Goal: Information Seeking & Learning: Learn about a topic

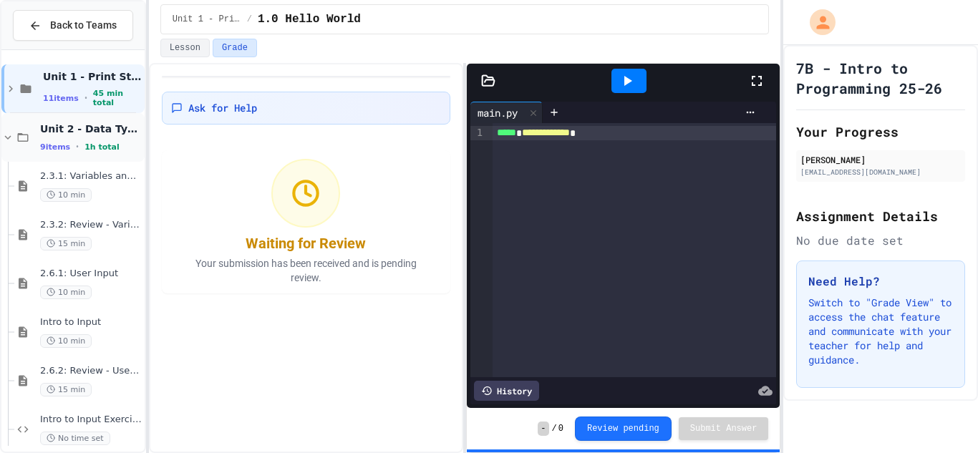
click at [74, 136] on div "Unit 2 - Data Types, Variables, Input 9 items • 1h total" at bounding box center [91, 137] width 102 height 30
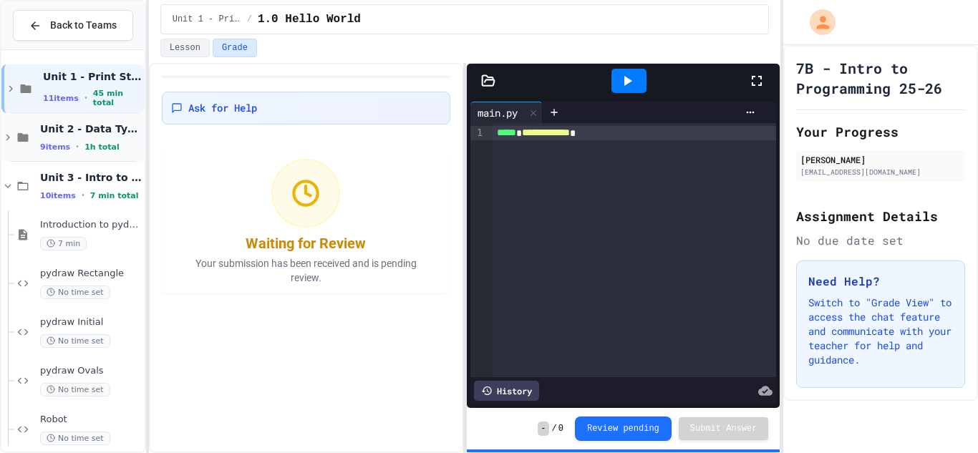
click at [101, 125] on span "Unit 2 - Data Types, Variables, [DEMOGRAPHIC_DATA]" at bounding box center [91, 128] width 102 height 13
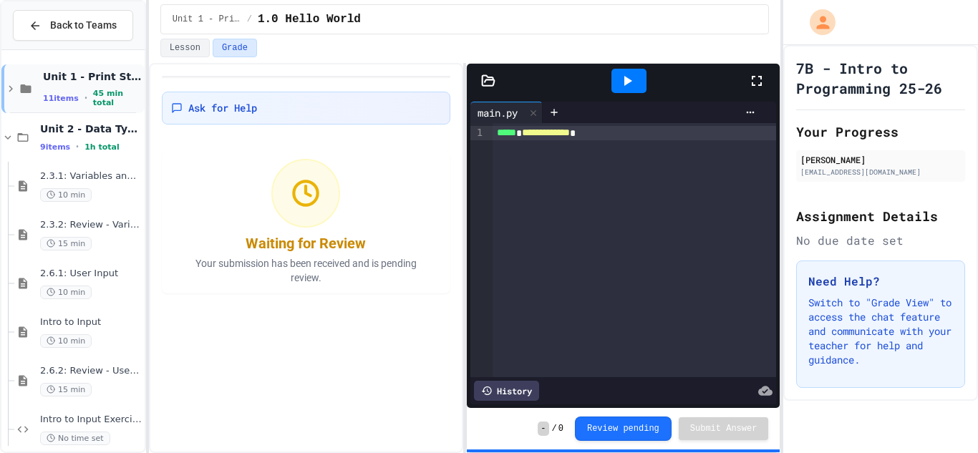
click at [97, 98] on span "45 min total" at bounding box center [117, 98] width 49 height 19
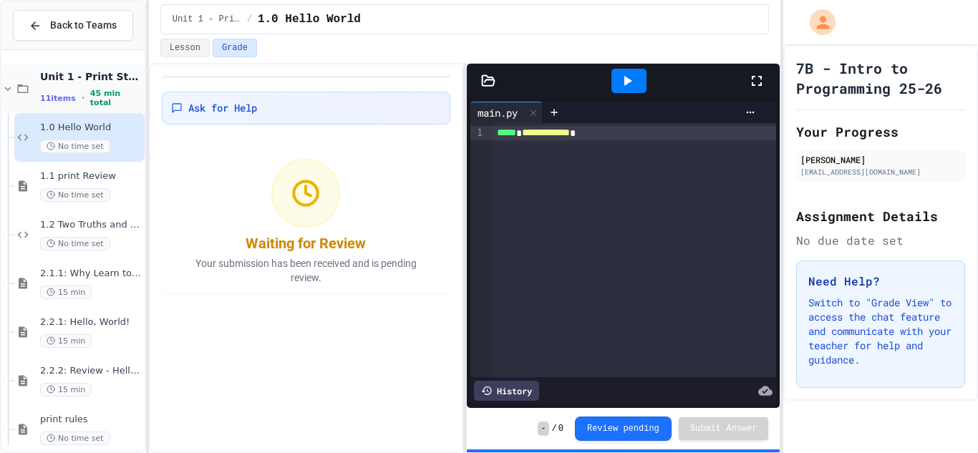
click at [95, 92] on div "11 items • 45 min total" at bounding box center [91, 98] width 102 height 19
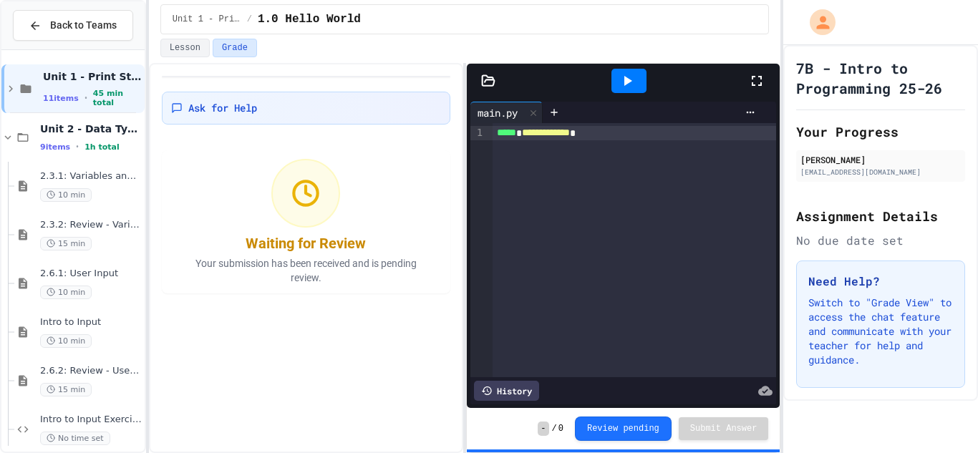
click at [95, 92] on div "11 items • 45 min total" at bounding box center [92, 98] width 99 height 19
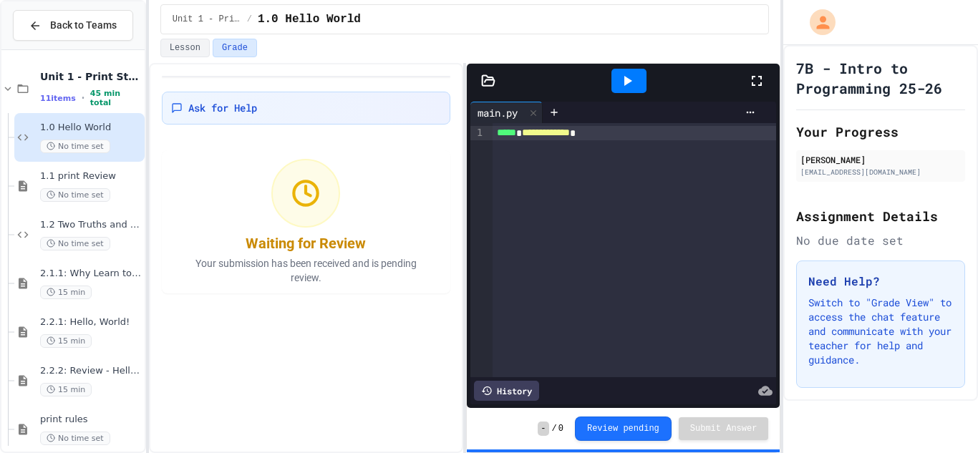
click at [95, 92] on div "11 items • 45 min total" at bounding box center [91, 98] width 102 height 19
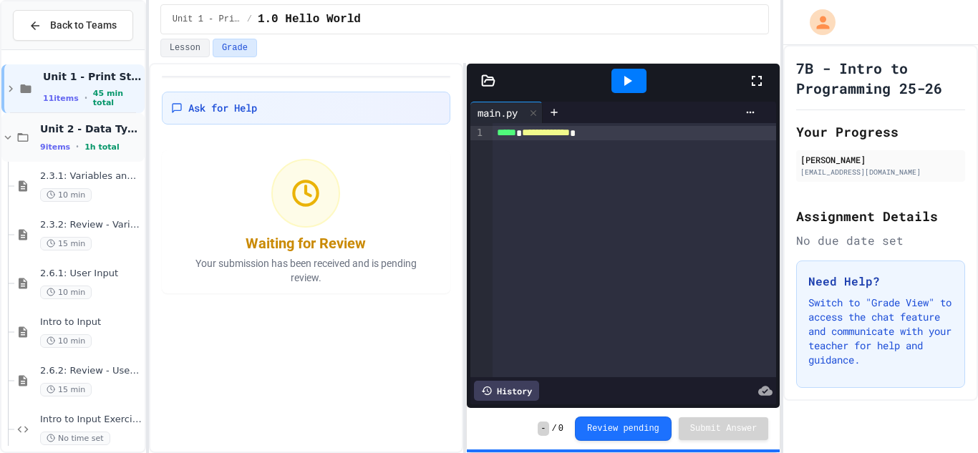
click at [95, 127] on span "Unit 2 - Data Types, Variables, [DEMOGRAPHIC_DATA]" at bounding box center [91, 128] width 102 height 13
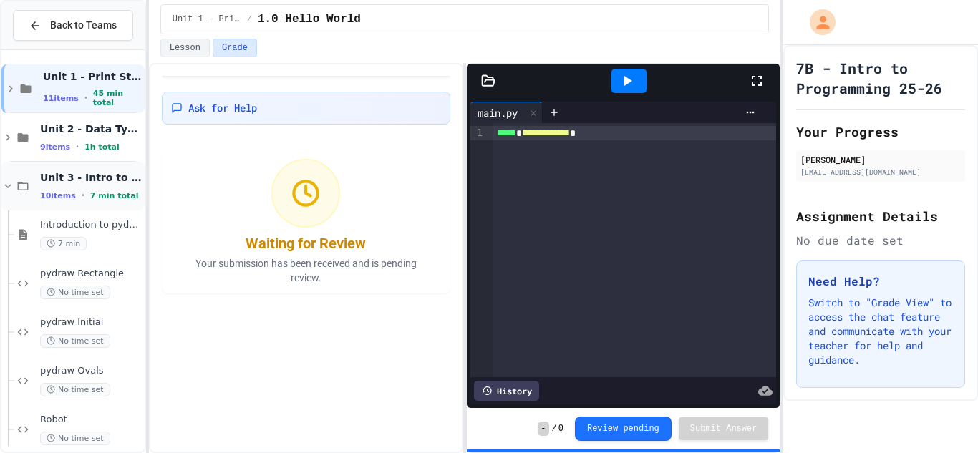
click at [92, 193] on span "7 min total" at bounding box center [114, 195] width 49 height 9
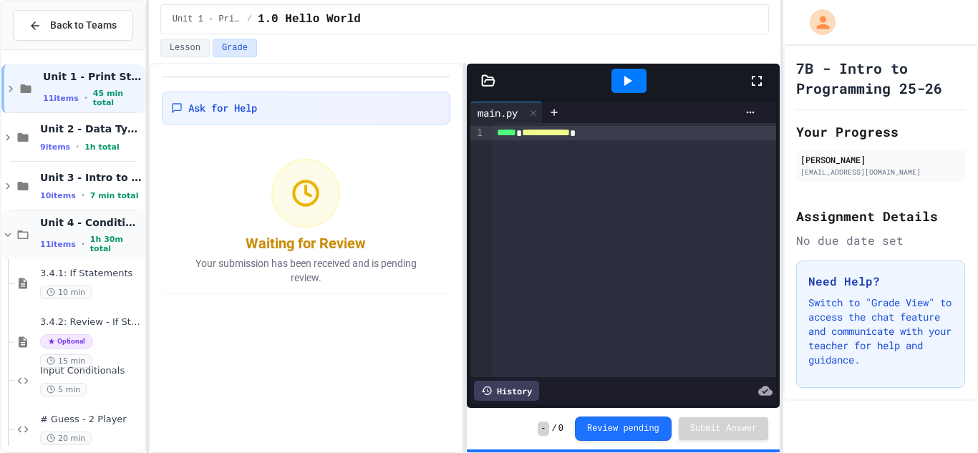
click at [78, 211] on div "Unit 4 - Conditionals and while Loops 11 items • 1h 30m total" at bounding box center [72, 235] width 143 height 49
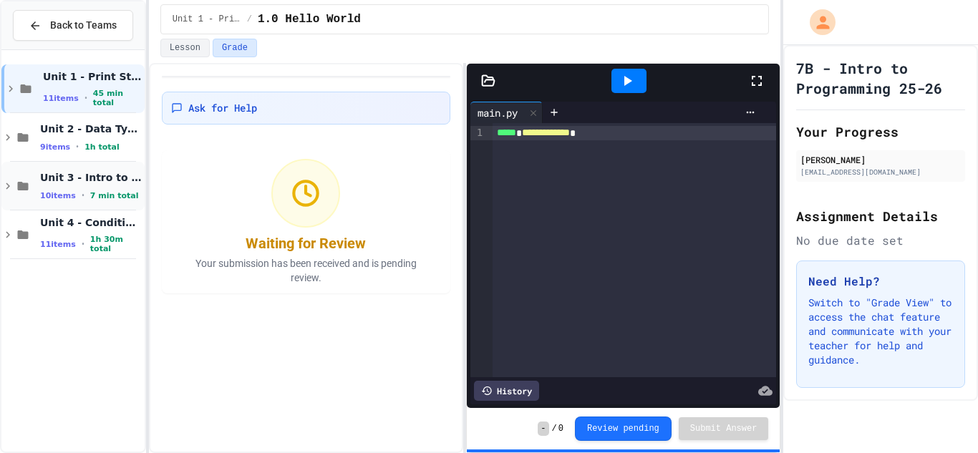
click at [82, 203] on div "Unit 3 - Intro to Objects 10 items • 7 min total" at bounding box center [72, 186] width 143 height 49
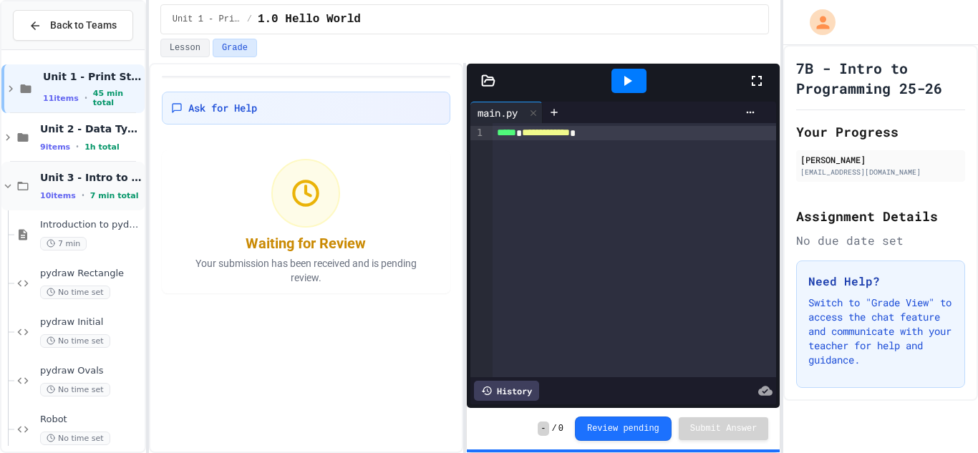
click at [93, 172] on span "Unit 3 - Intro to Objects" at bounding box center [91, 177] width 102 height 13
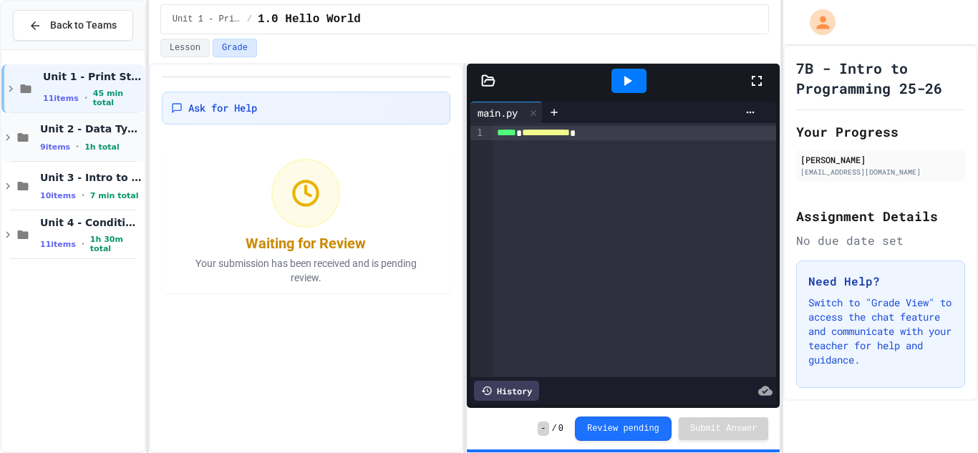
click at [98, 137] on div "Unit 2 - Data Types, Variables, Input 9 items • 1h total" at bounding box center [91, 137] width 102 height 30
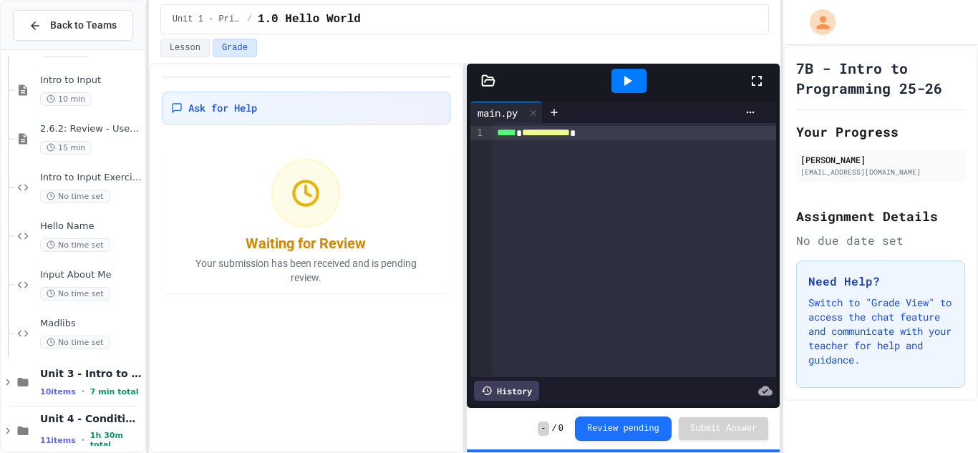
scroll to position [260, 0]
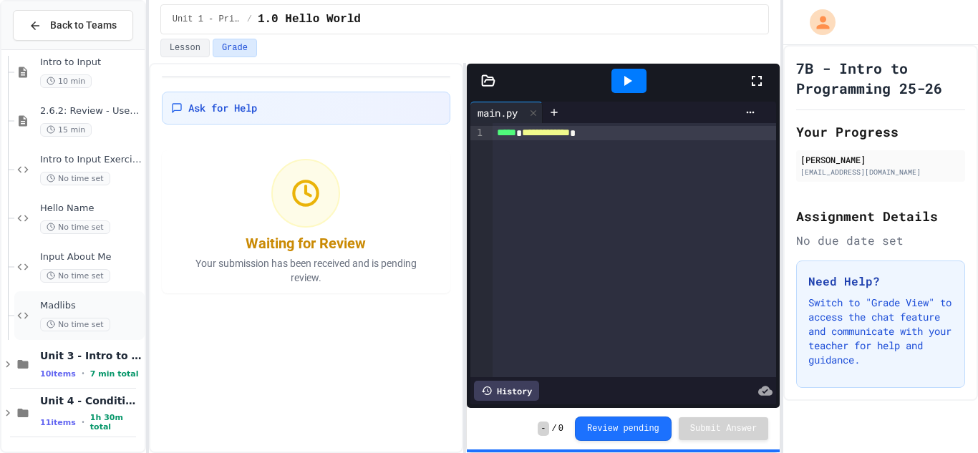
click at [89, 308] on span "Madlibs" at bounding box center [91, 306] width 102 height 12
